Goal: Find specific page/section: Find specific page/section

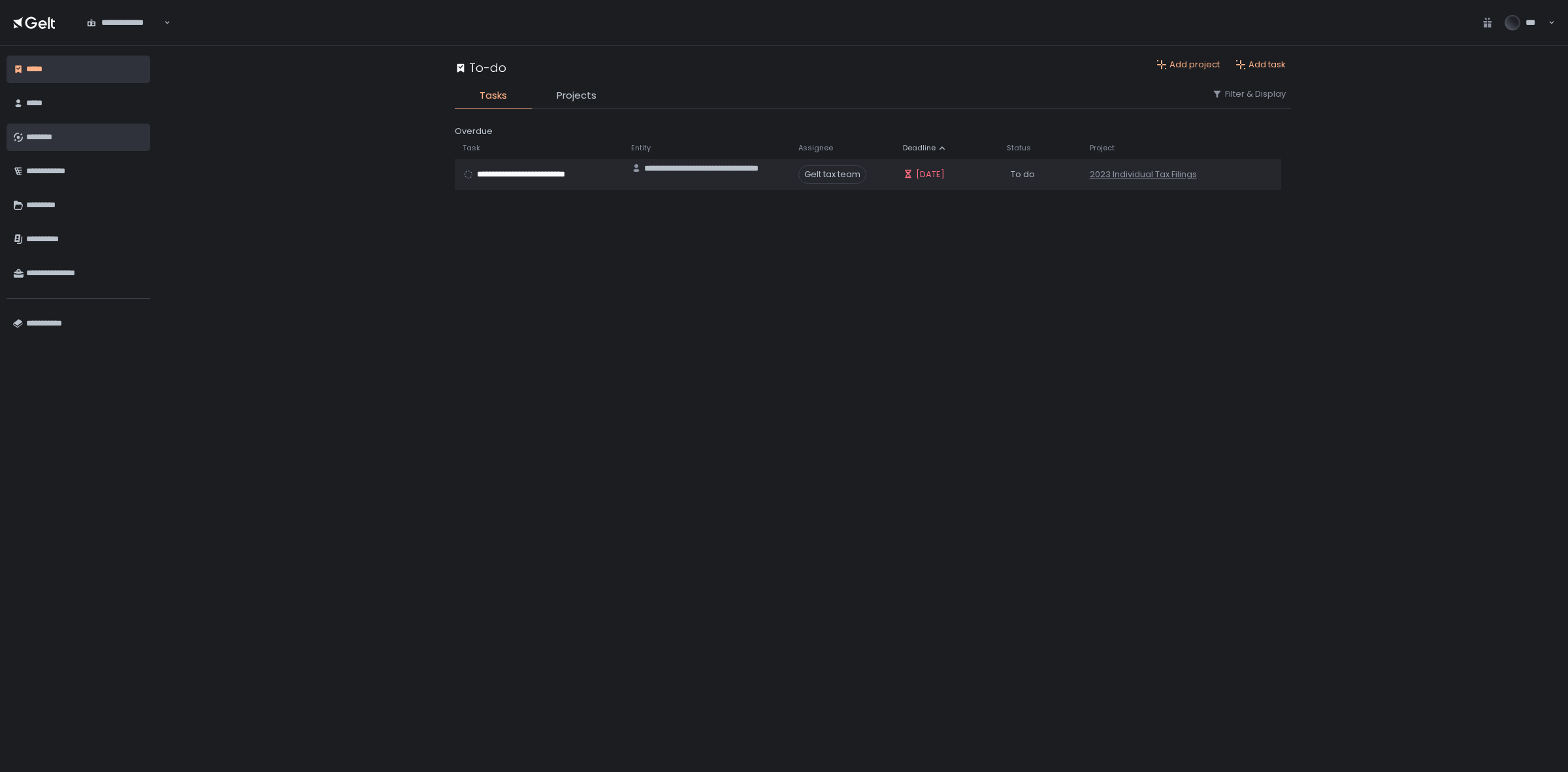
click at [37, 136] on div "********" at bounding box center [85, 137] width 118 height 22
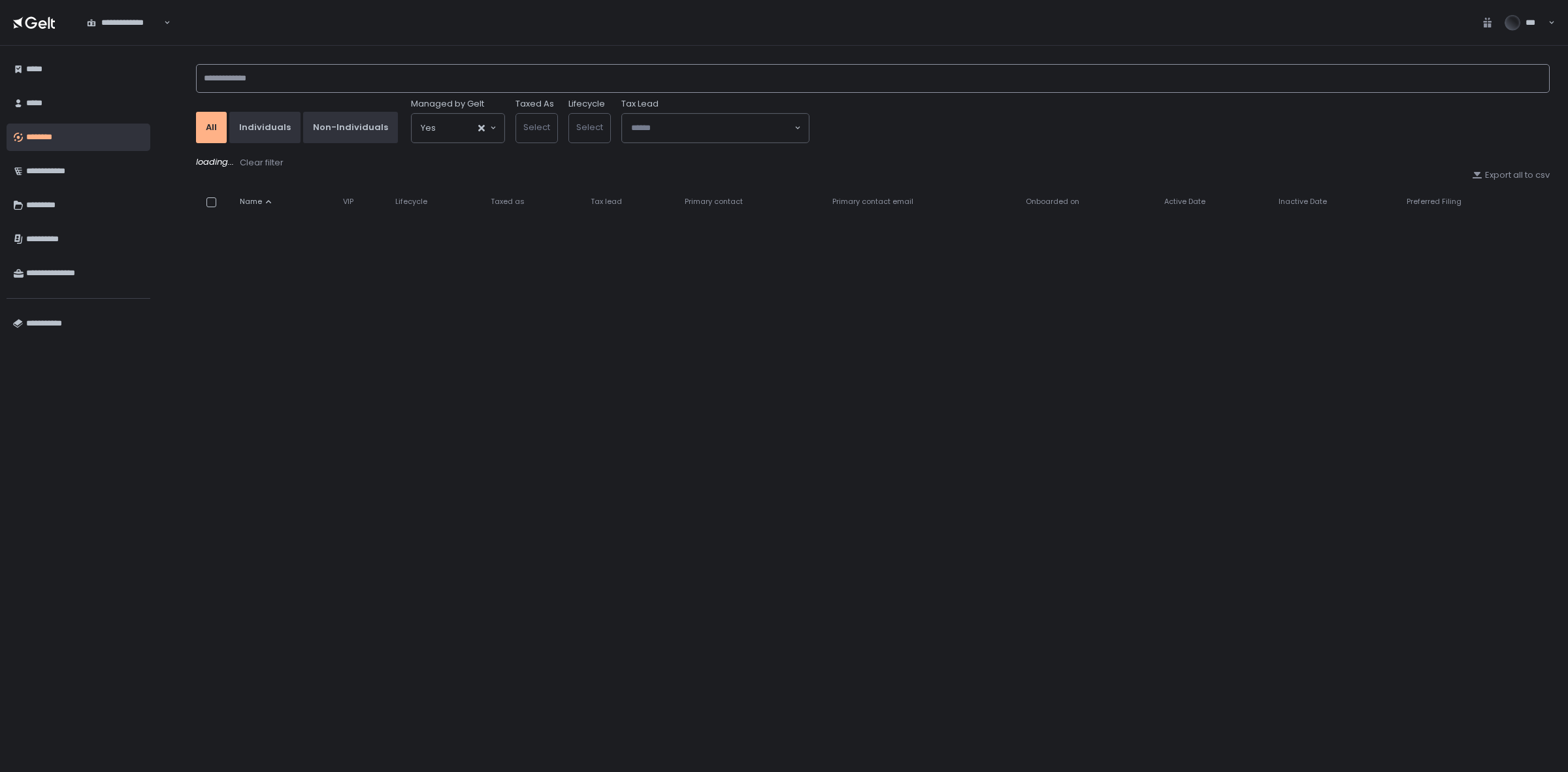
click at [272, 82] on input at bounding box center [873, 79] width 1354 height 29
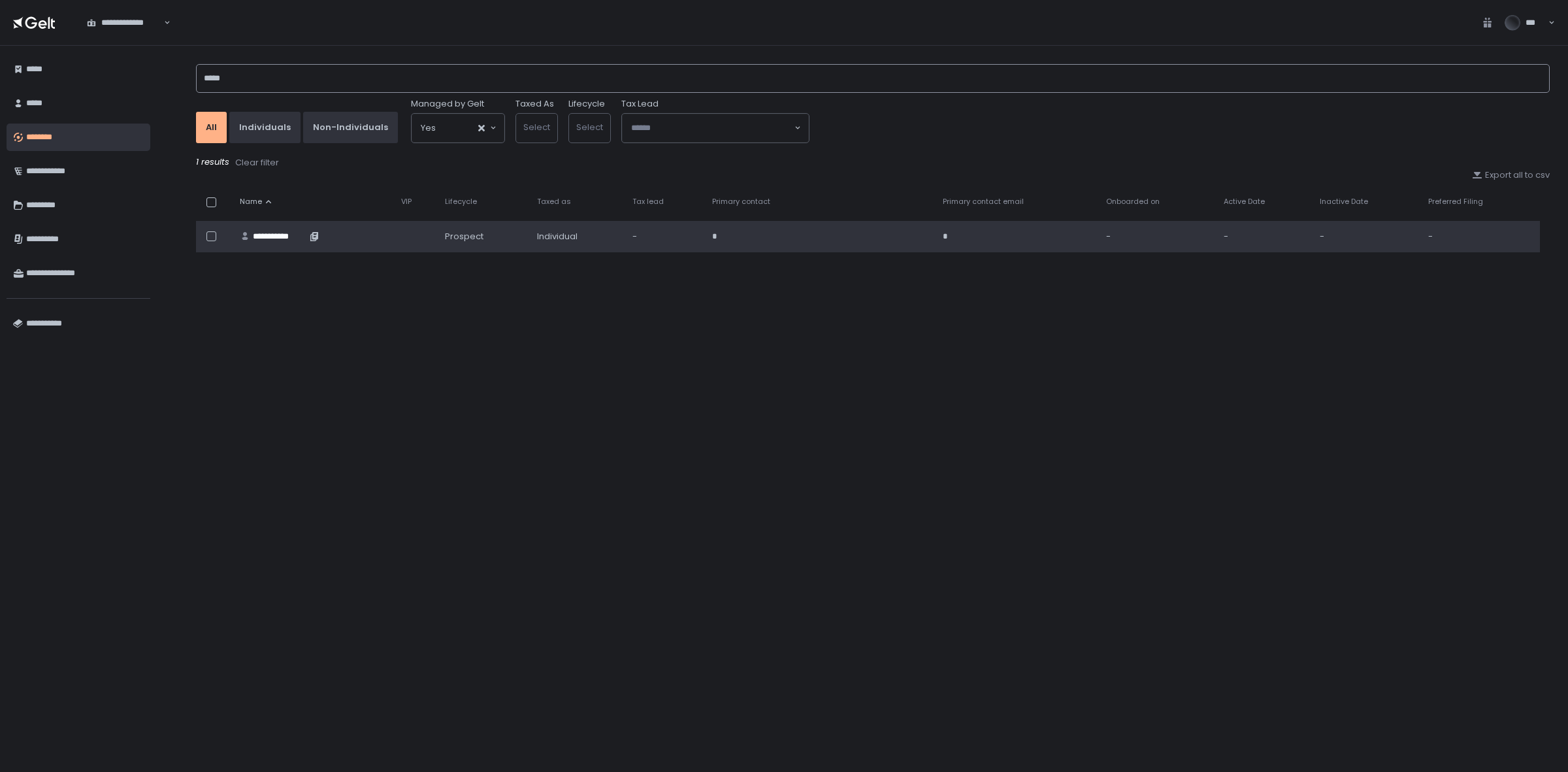
type input "*****"
click at [380, 233] on div "**********" at bounding box center [313, 237] width 146 height 12
